Goal: Transaction & Acquisition: Purchase product/service

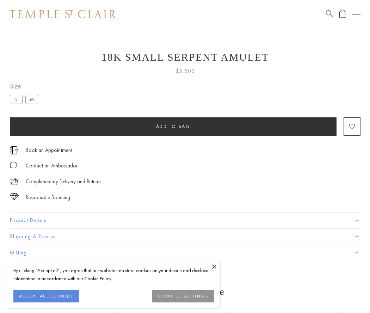
scroll to position [28, 0]
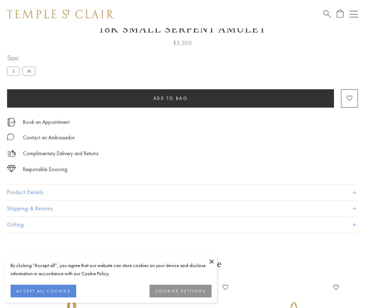
click at [170, 98] on span "Add to bag" at bounding box center [170, 98] width 35 height 6
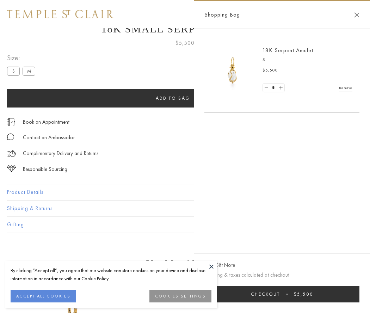
click at [280, 294] on span "Checkout" at bounding box center [265, 294] width 29 height 6
